Goal: Transaction & Acquisition: Purchase product/service

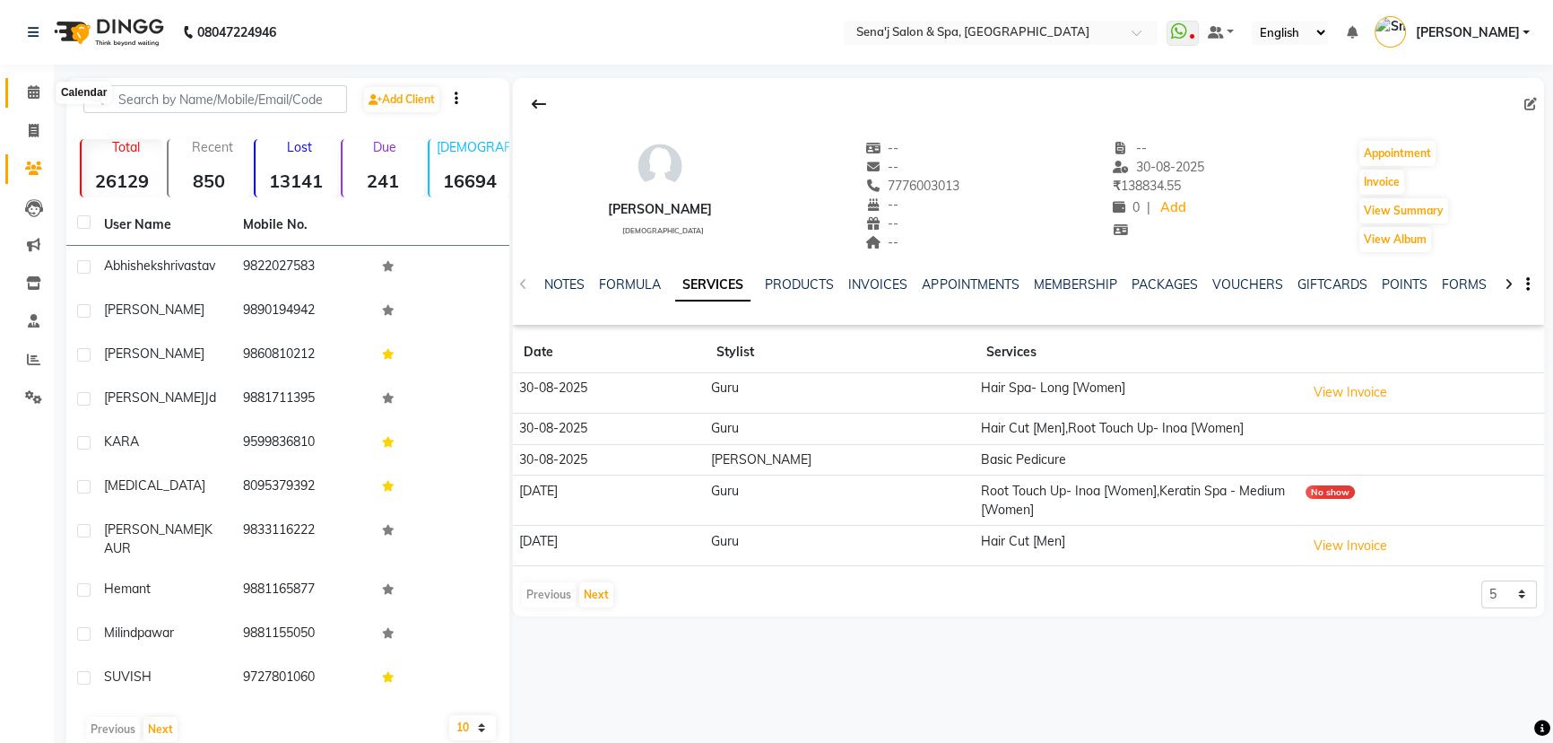
click at [28, 83] on span at bounding box center [33, 93] width 31 height 21
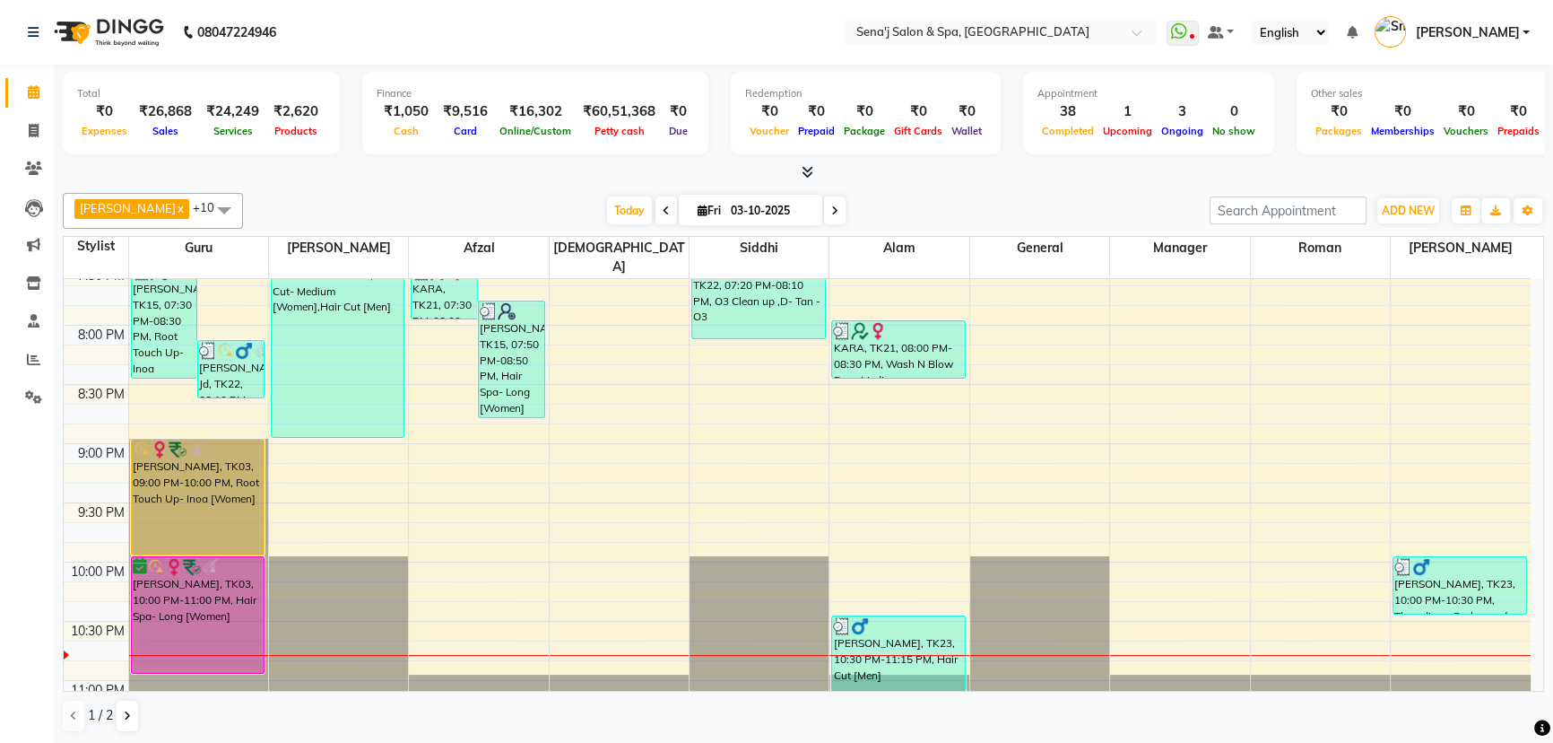
scroll to position [1304, 0]
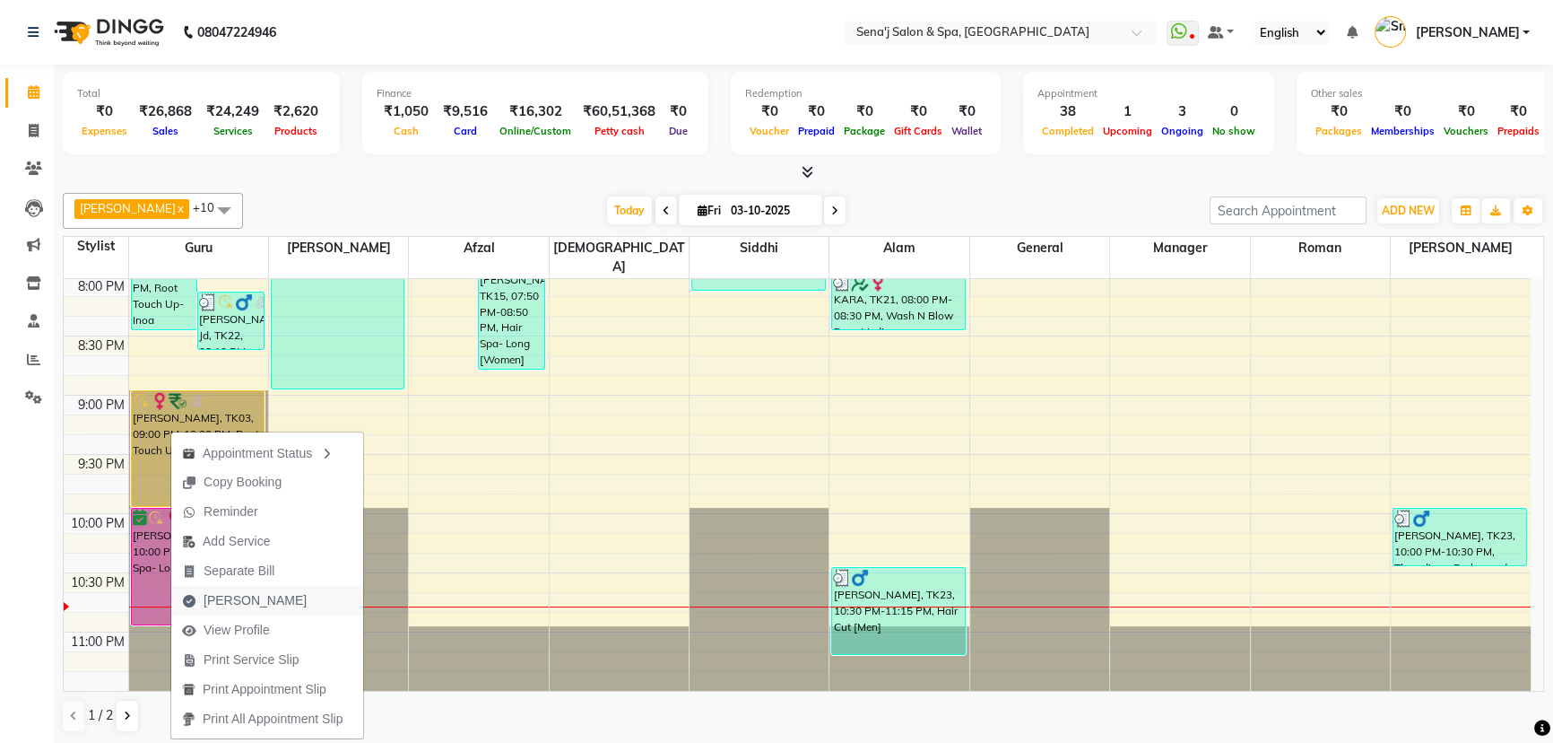
click at [233, 599] on span "[PERSON_NAME]" at bounding box center [255, 600] width 103 height 19
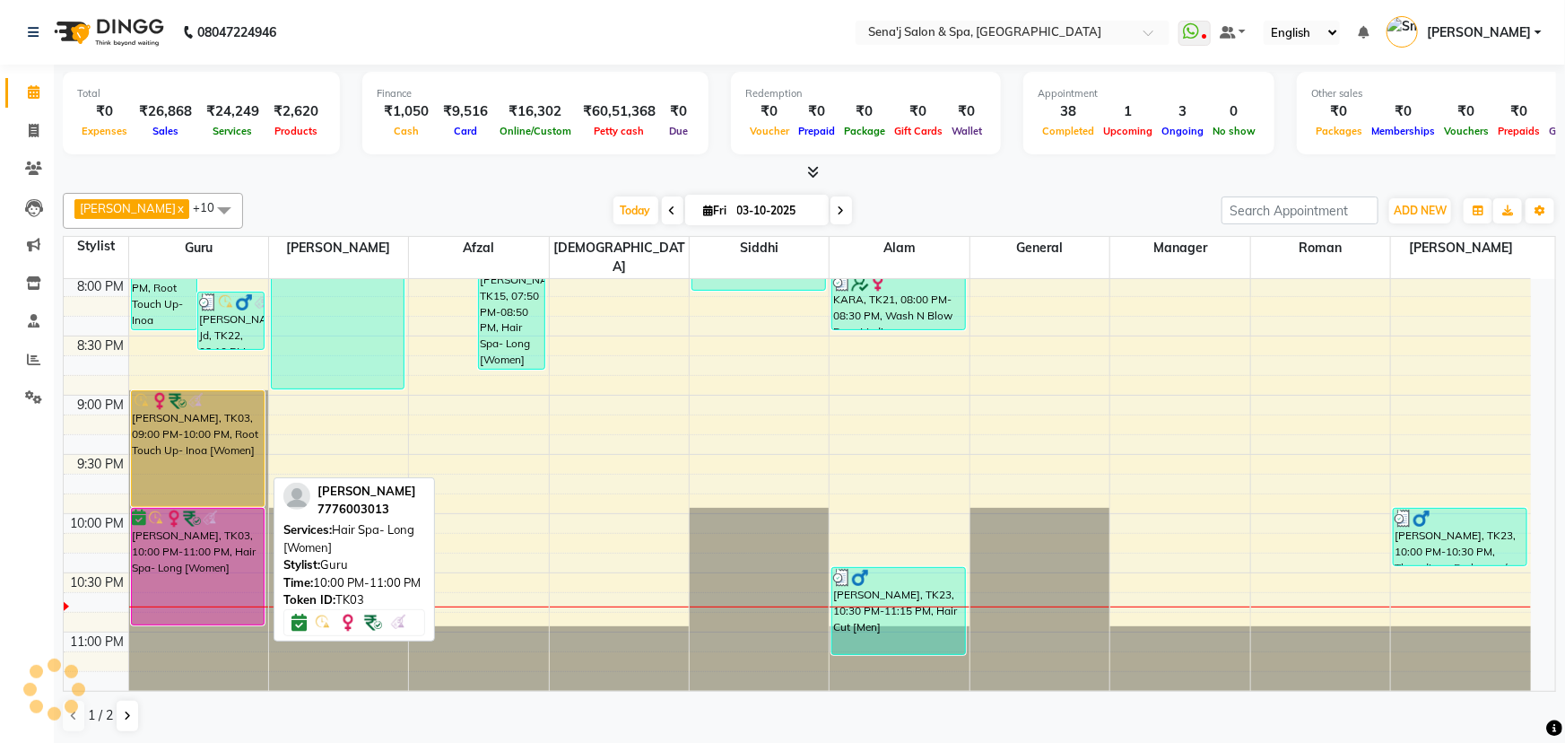
select select "447"
select select "service"
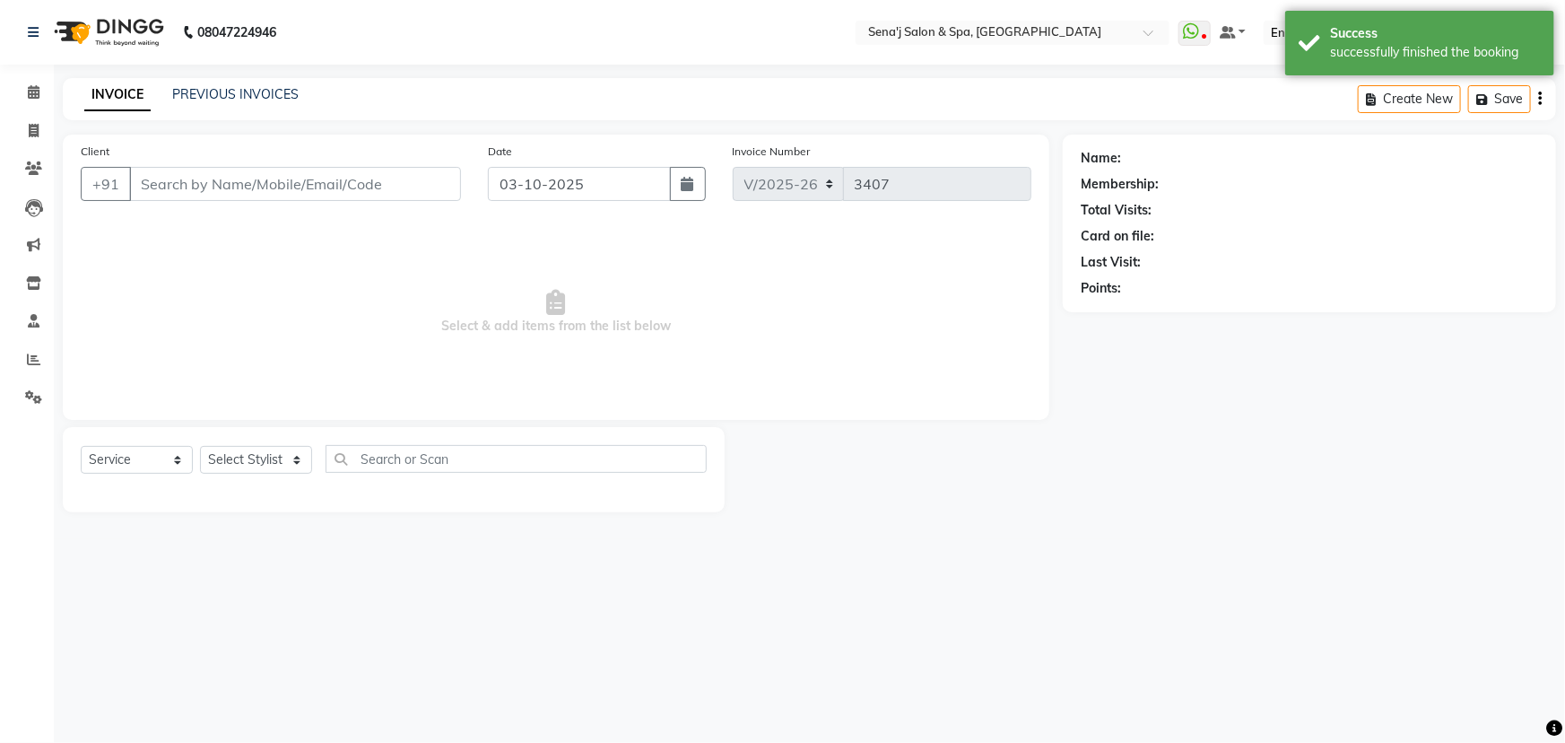
type input "7776003013"
select select "6923"
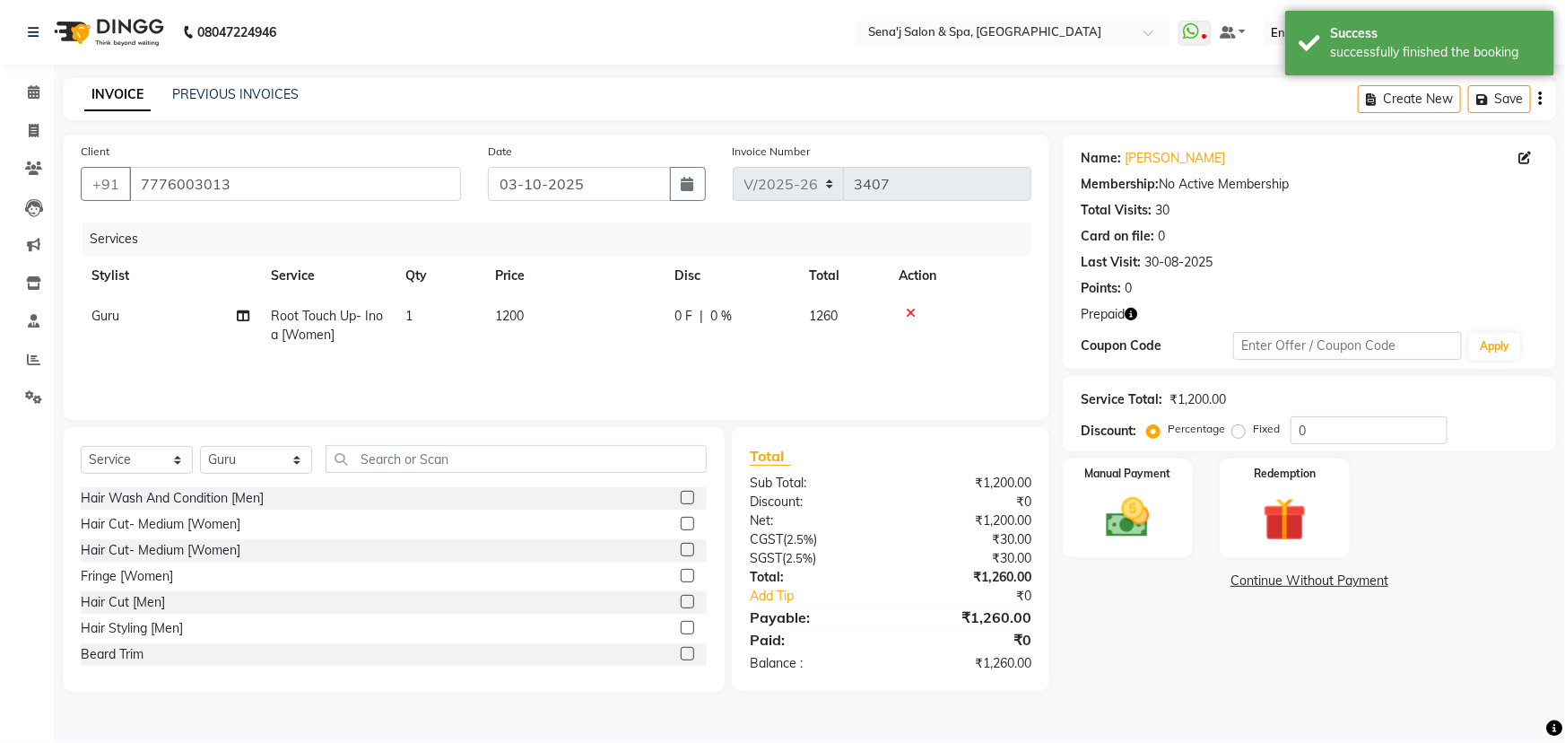
click at [524, 327] on td "1200" at bounding box center [573, 325] width 179 height 59
select select "6923"
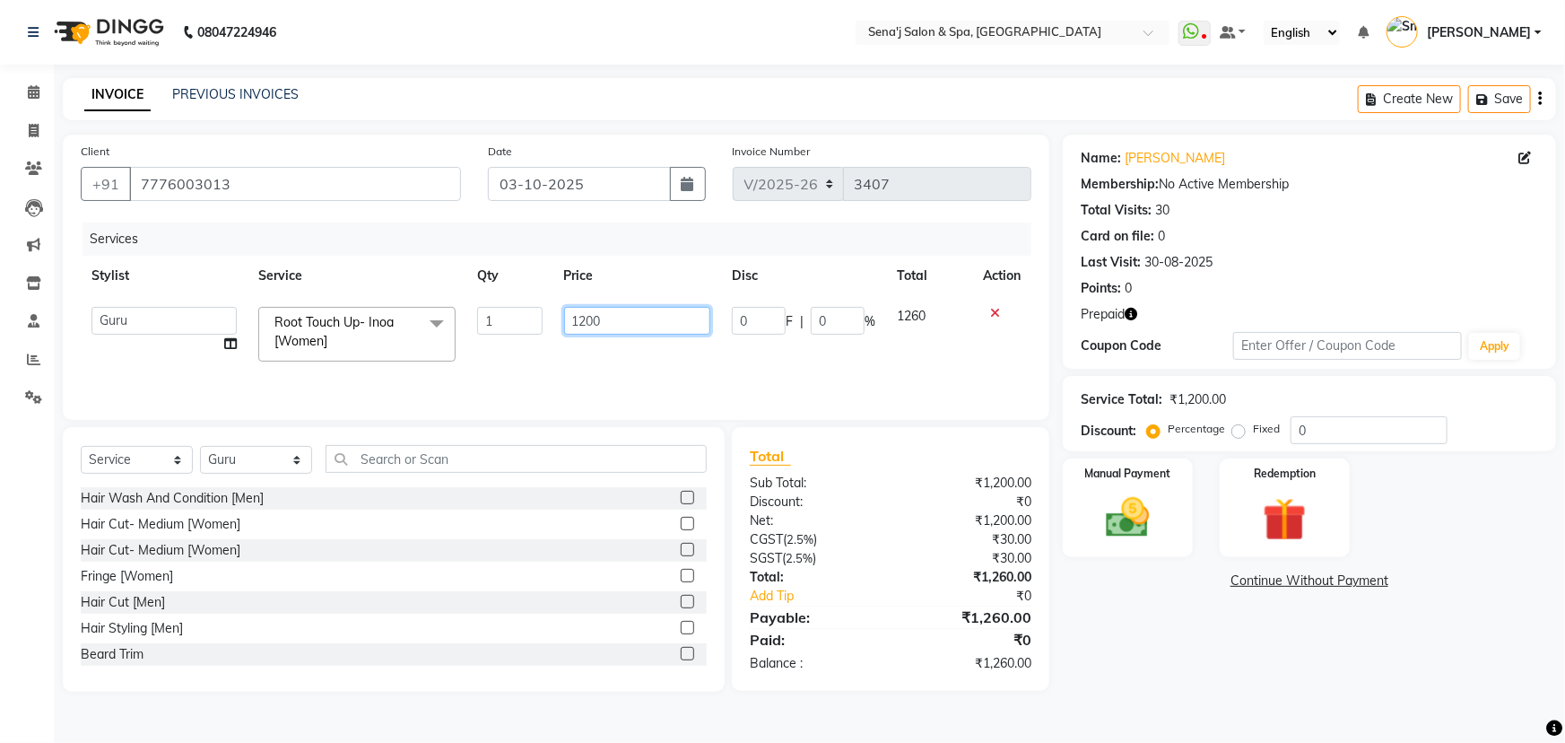
click at [586, 321] on input "1200" at bounding box center [637, 321] width 147 height 28
type input "1400"
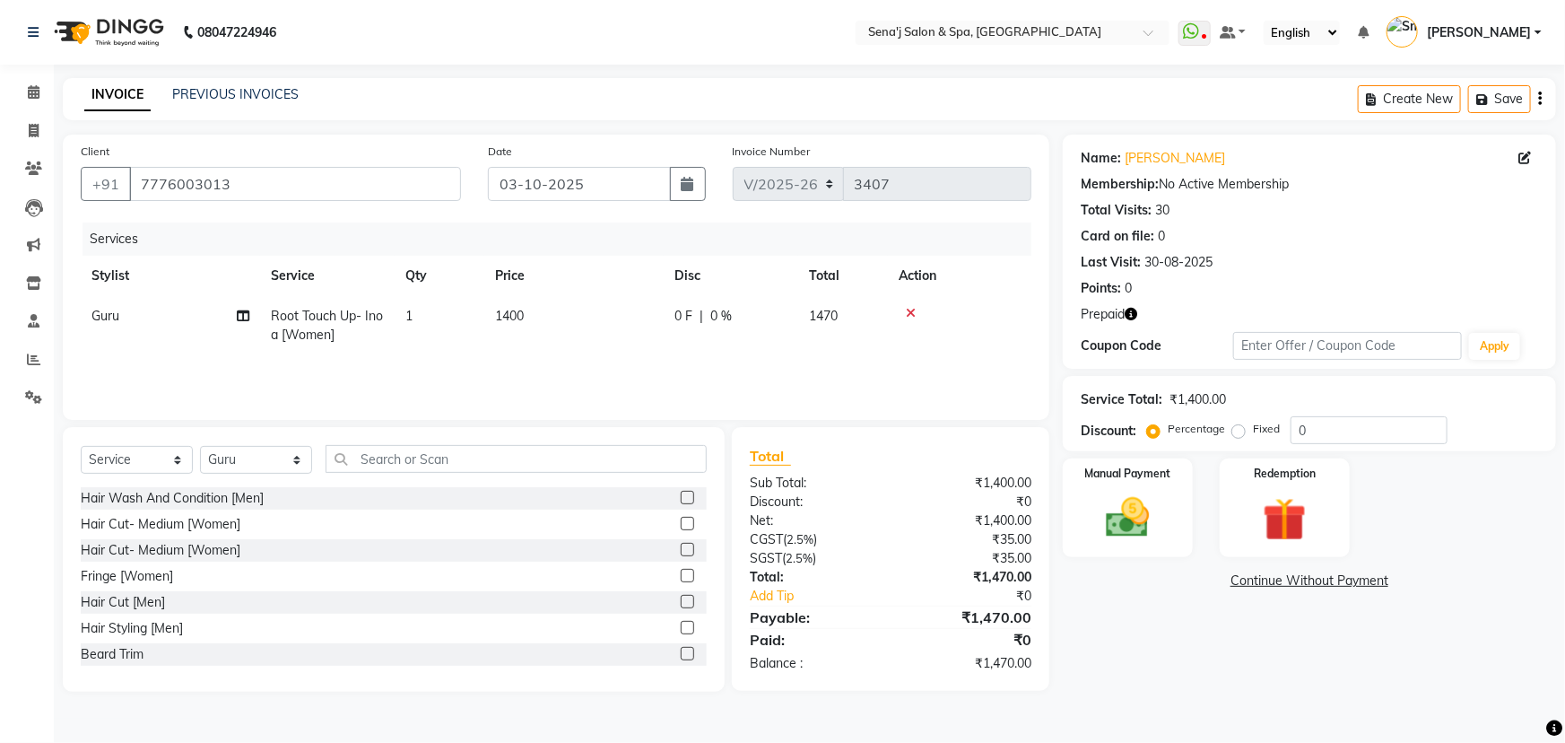
click at [1211, 617] on div "Name: [PERSON_NAME] Membership: No Active Membership Total Visits: 30 Card on f…" at bounding box center [1316, 413] width 507 height 557
click at [1299, 422] on input "0" at bounding box center [1369, 430] width 157 height 28
click at [1336, 421] on input "10" at bounding box center [1369, 430] width 157 height 28
type input "10.2"
click at [1130, 502] on img at bounding box center [1129, 518] width 74 height 52
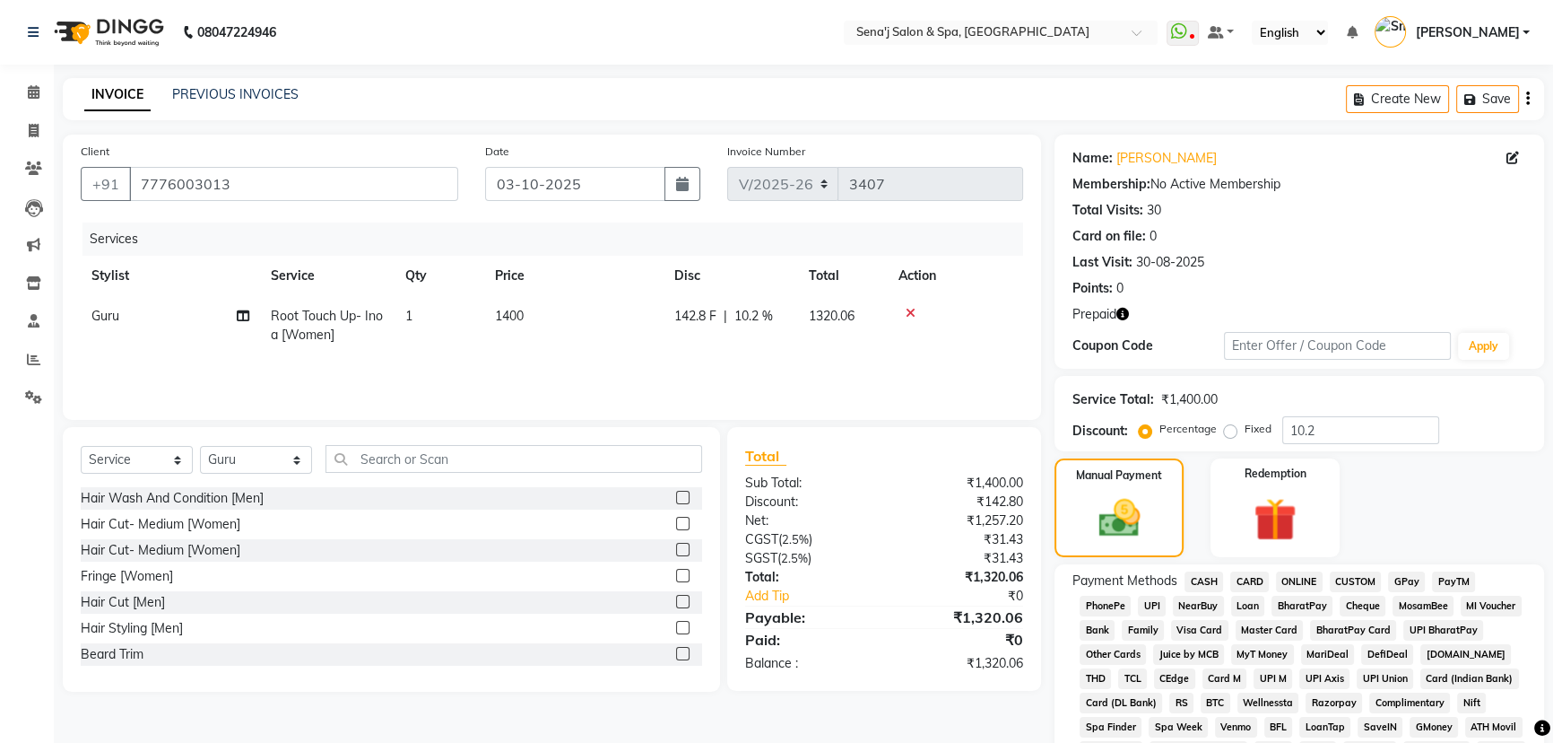
click at [1205, 579] on span "CASH" at bounding box center [1204, 581] width 39 height 21
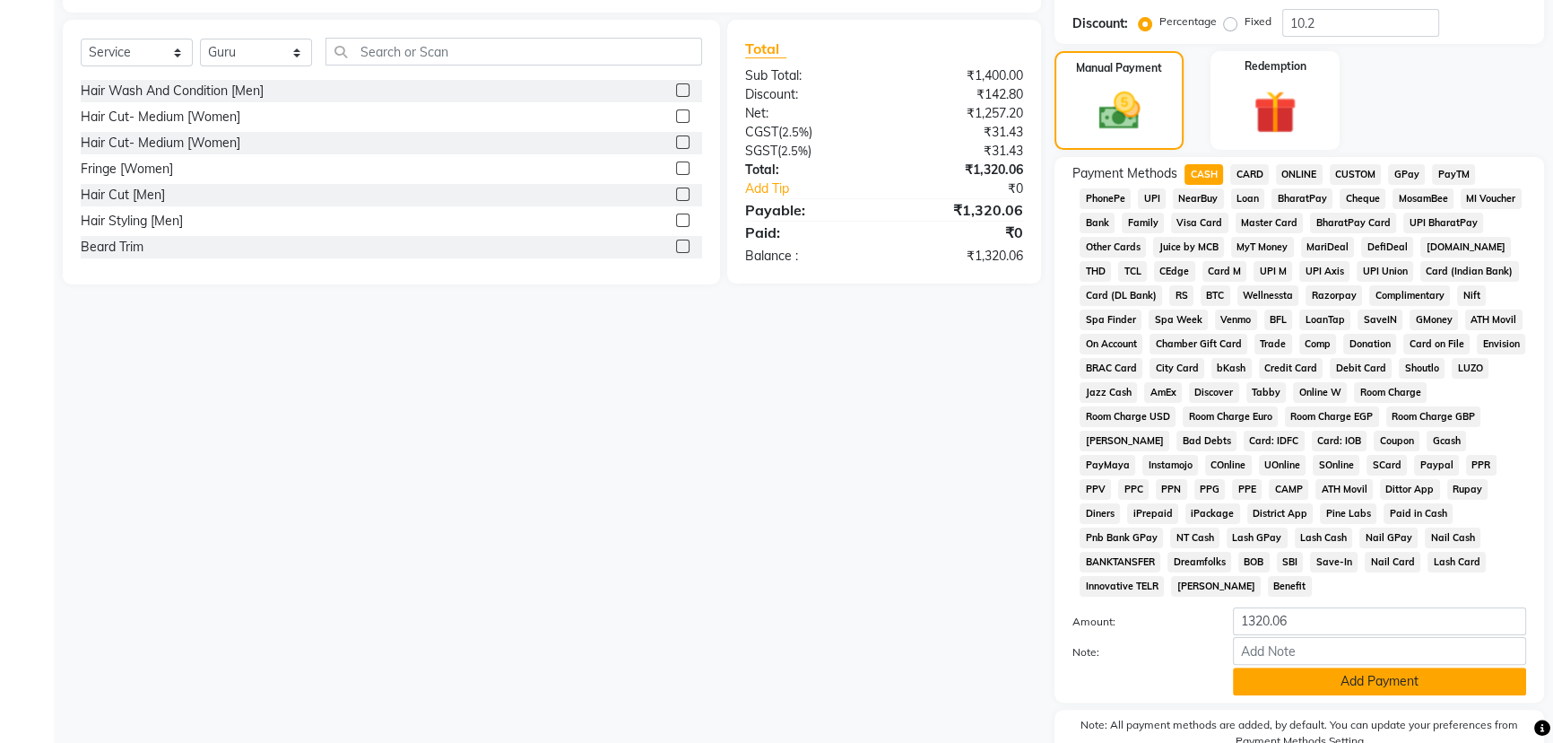
click at [1318, 667] on button "Add Payment" at bounding box center [1379, 681] width 293 height 28
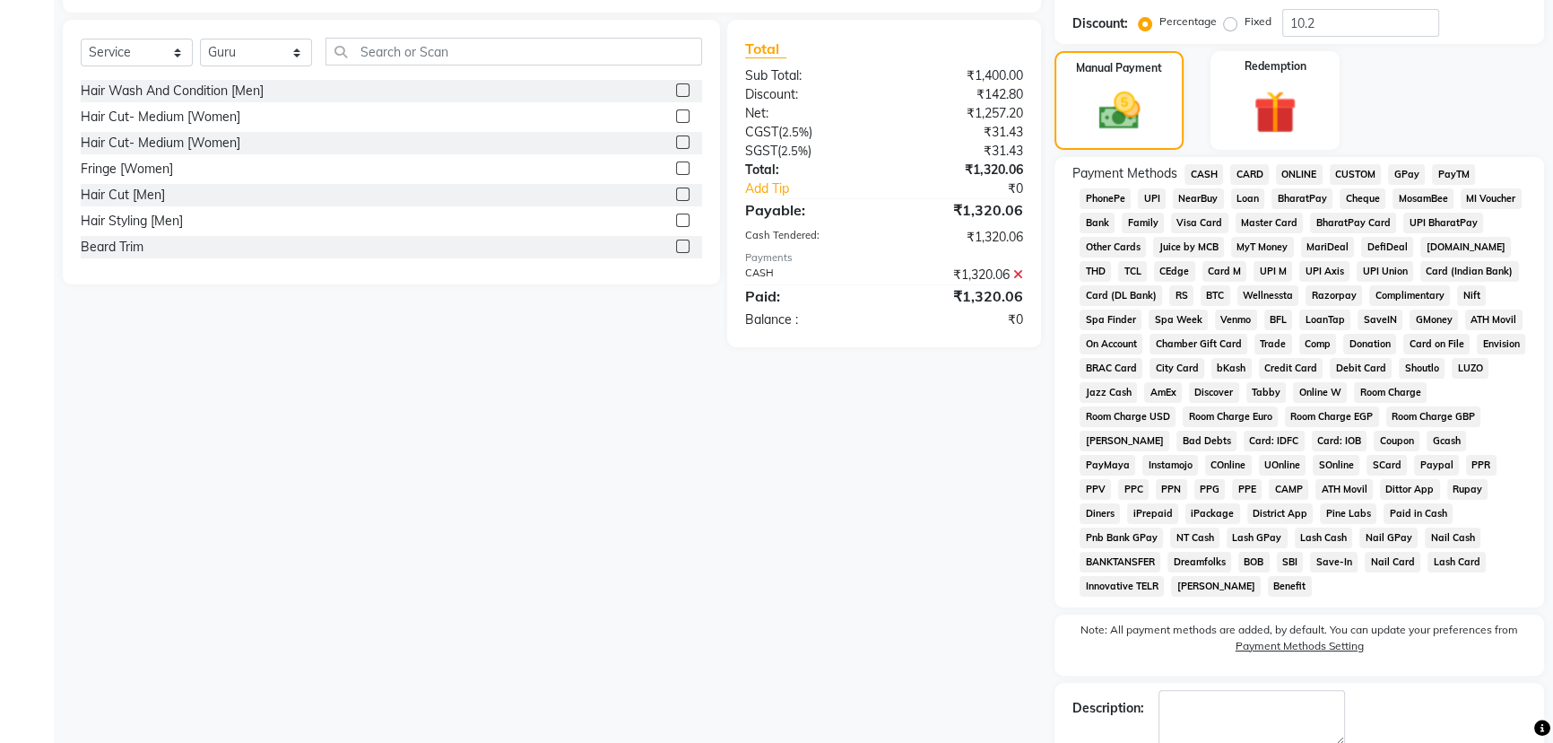
checkbox input "false"
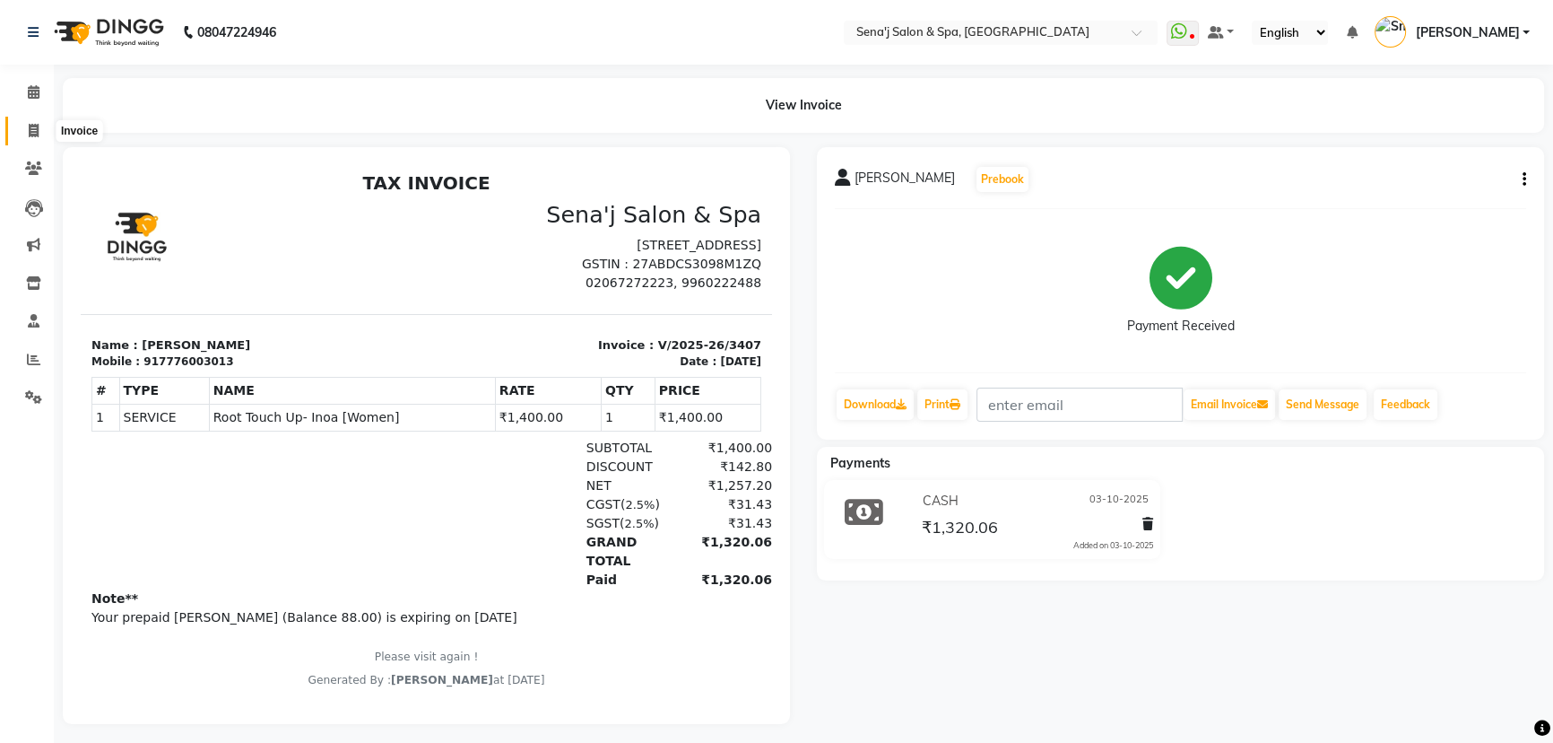
click at [36, 126] on icon at bounding box center [34, 130] width 10 height 13
select select "service"
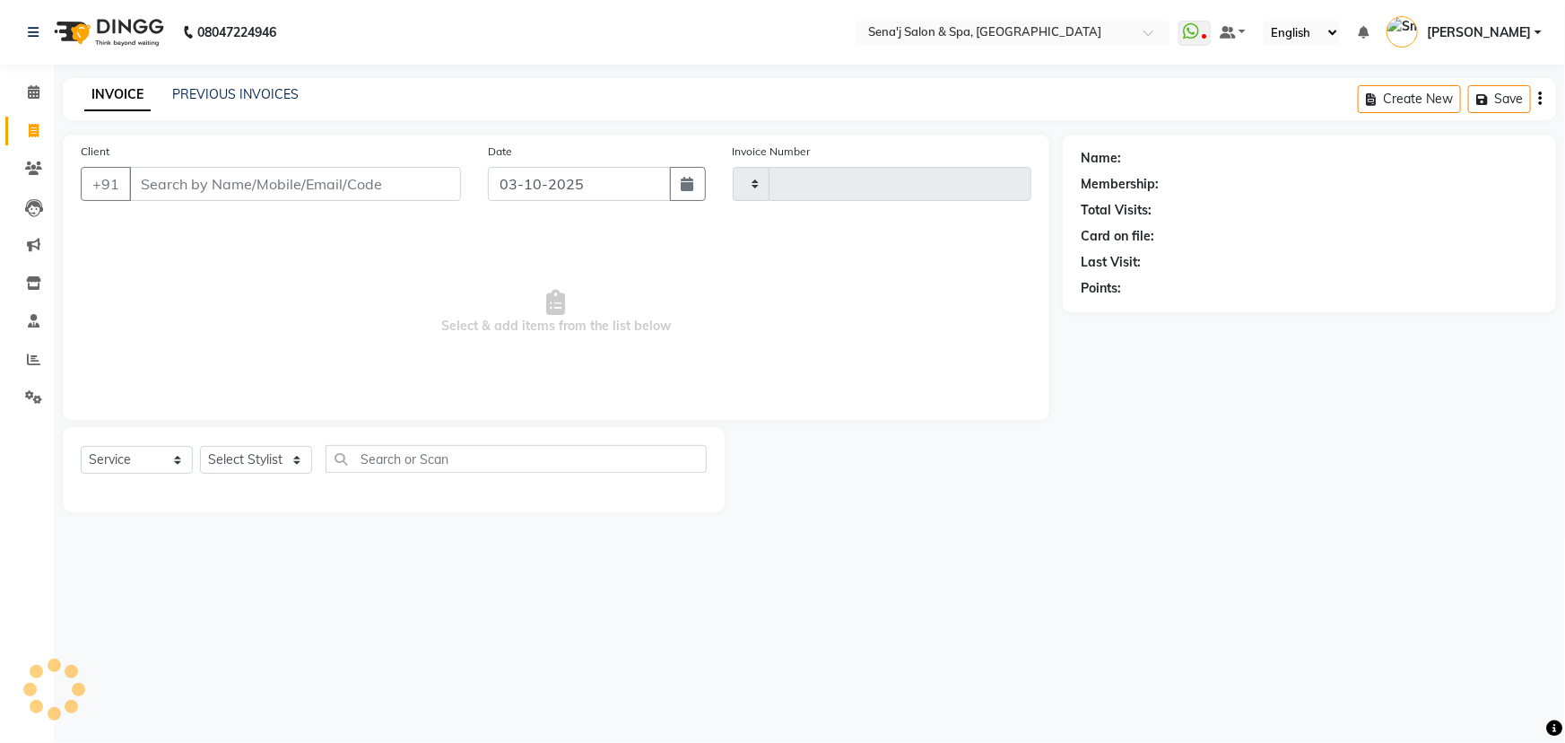
type input "3408"
select select "447"
click at [223, 91] on link "PREVIOUS INVOICES" at bounding box center [235, 94] width 126 height 16
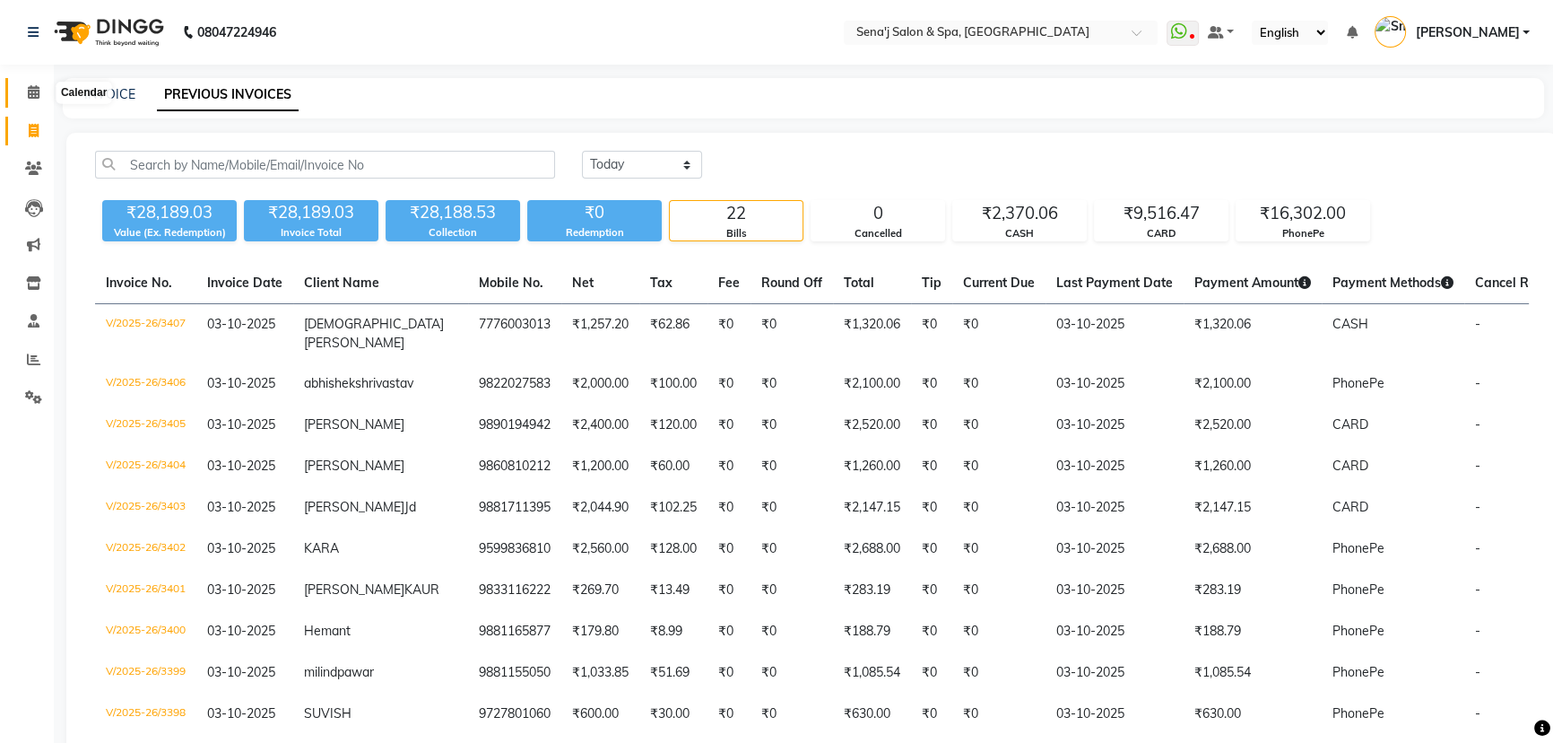
click at [36, 94] on icon at bounding box center [34, 91] width 12 height 13
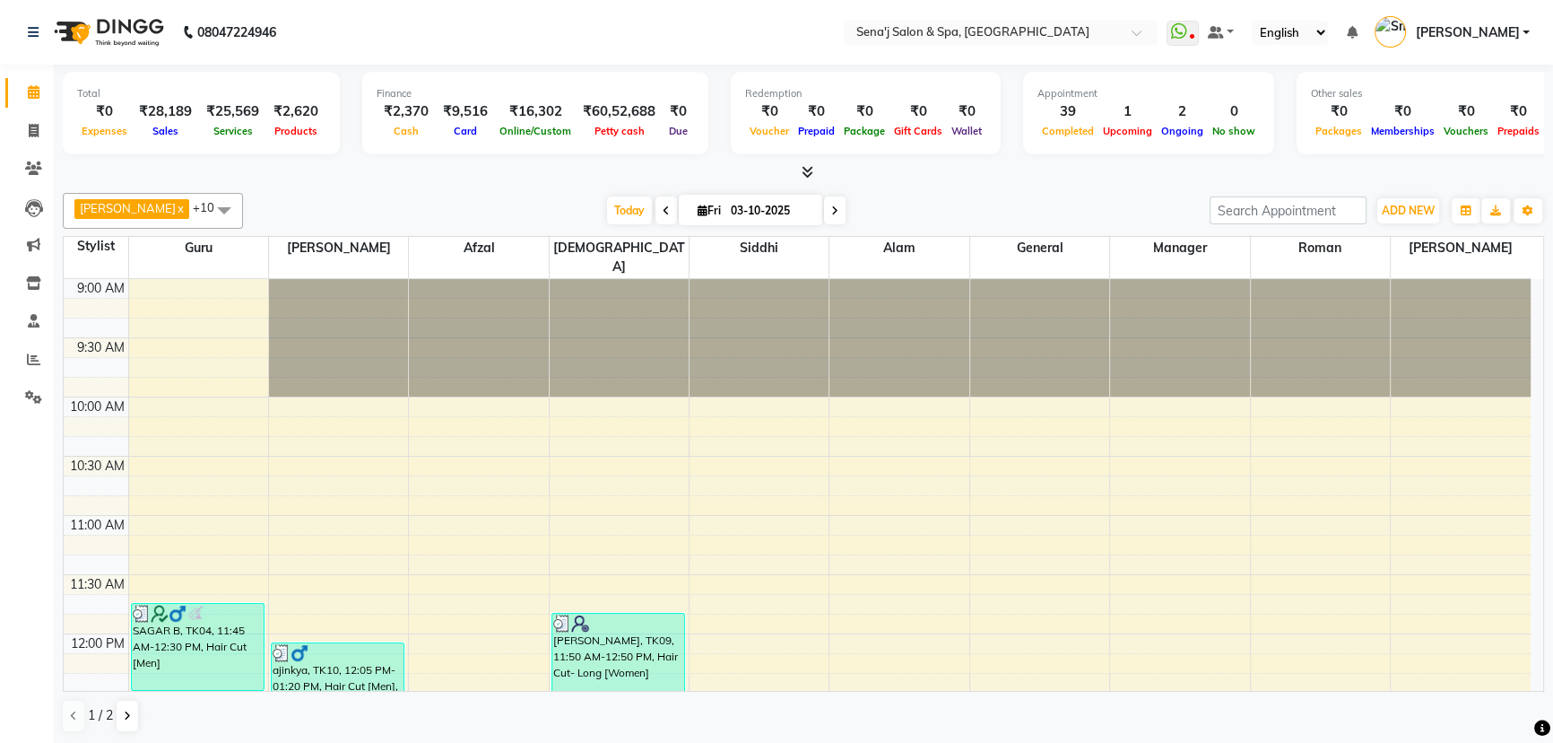
click at [824, 206] on span at bounding box center [835, 210] width 22 height 28
type input "04-10-2025"
